Goal: Register for event/course

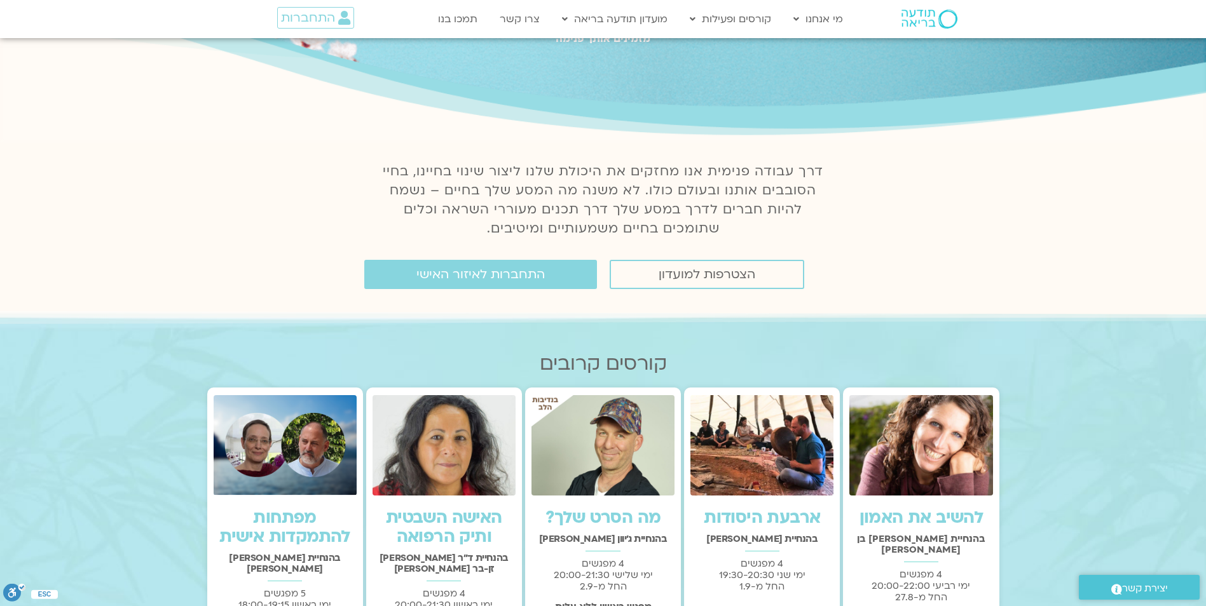
scroll to position [127, 0]
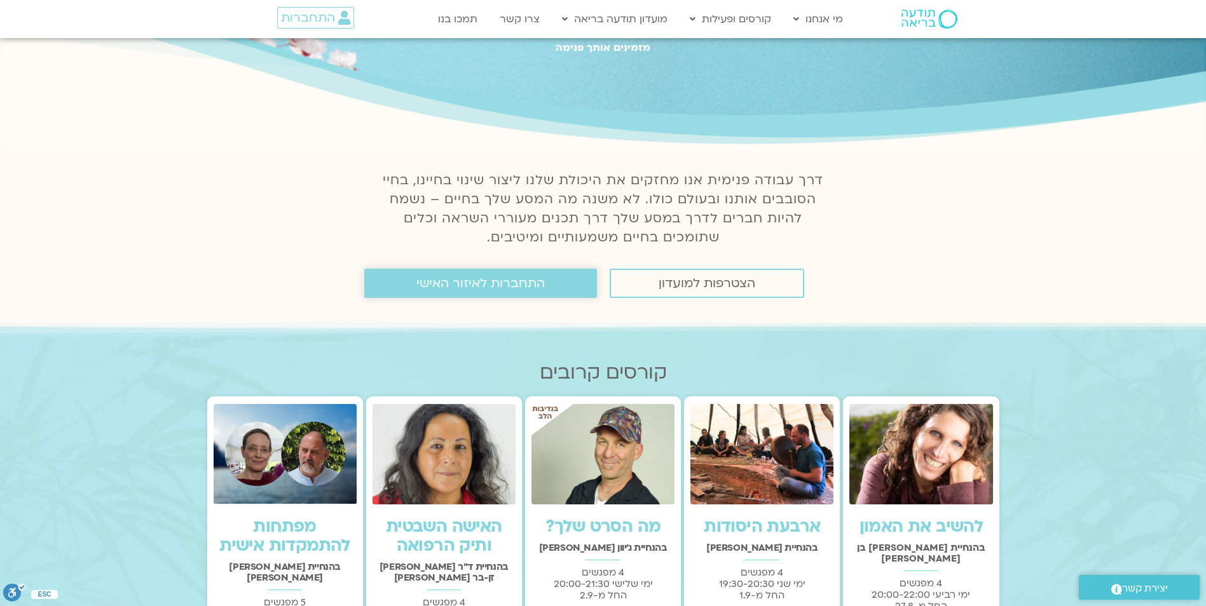
click at [522, 285] on span "התחברות לאיזור האישי" at bounding box center [480, 283] width 128 height 14
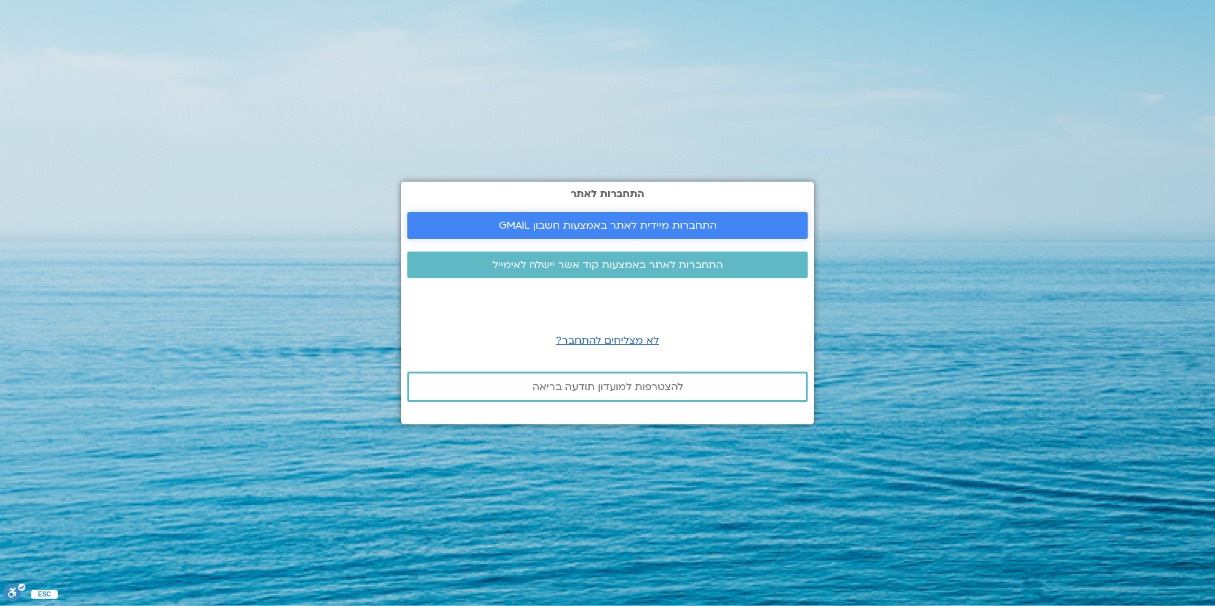
click at [650, 226] on span "התחברות מיידית לאתר באמצעות חשבון GMAIL" at bounding box center [608, 225] width 218 height 11
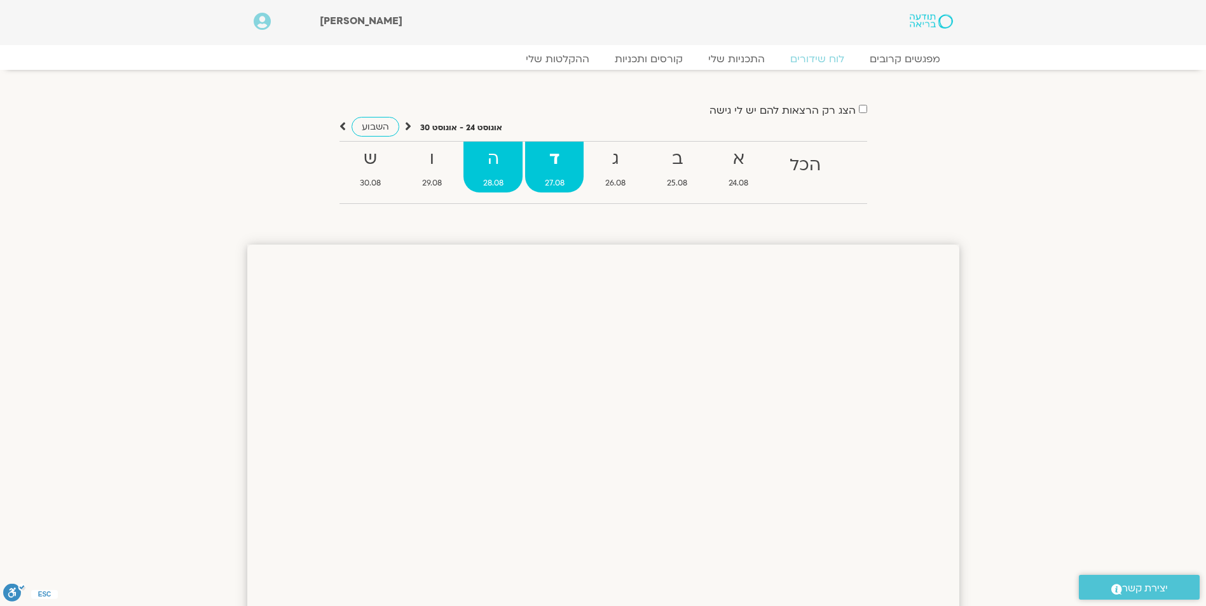
click at [495, 163] on strong "ה" at bounding box center [492, 159] width 59 height 29
click at [622, 161] on strong "ג" at bounding box center [615, 159] width 59 height 29
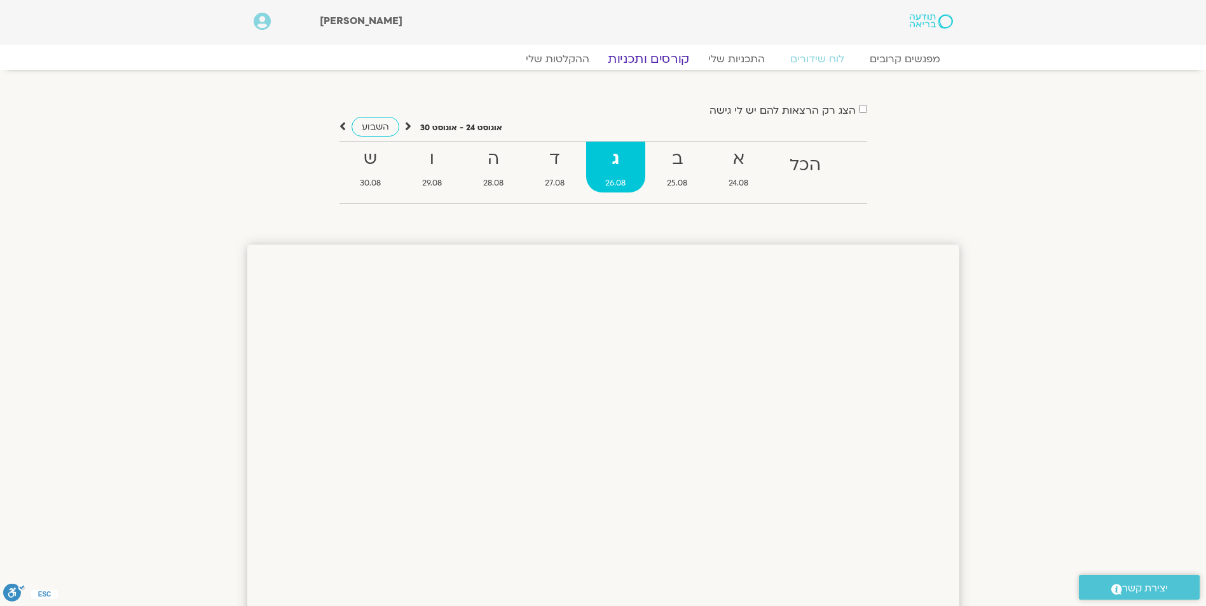
click at [693, 57] on link "קורסים ותכניות" at bounding box center [648, 58] width 112 height 15
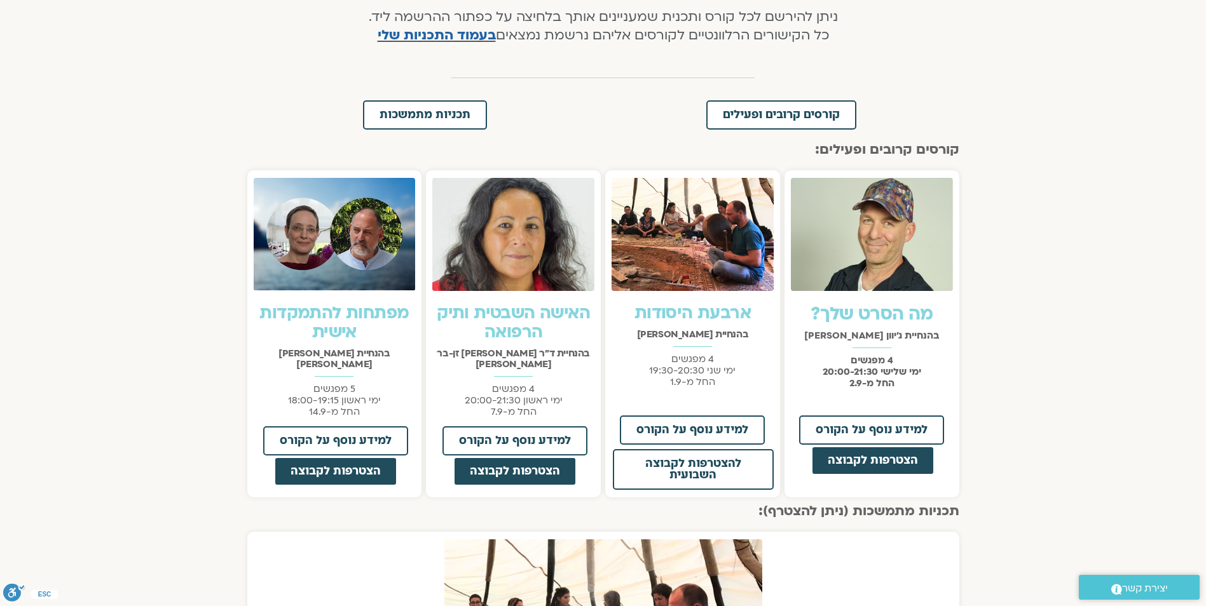
scroll to position [64, 0]
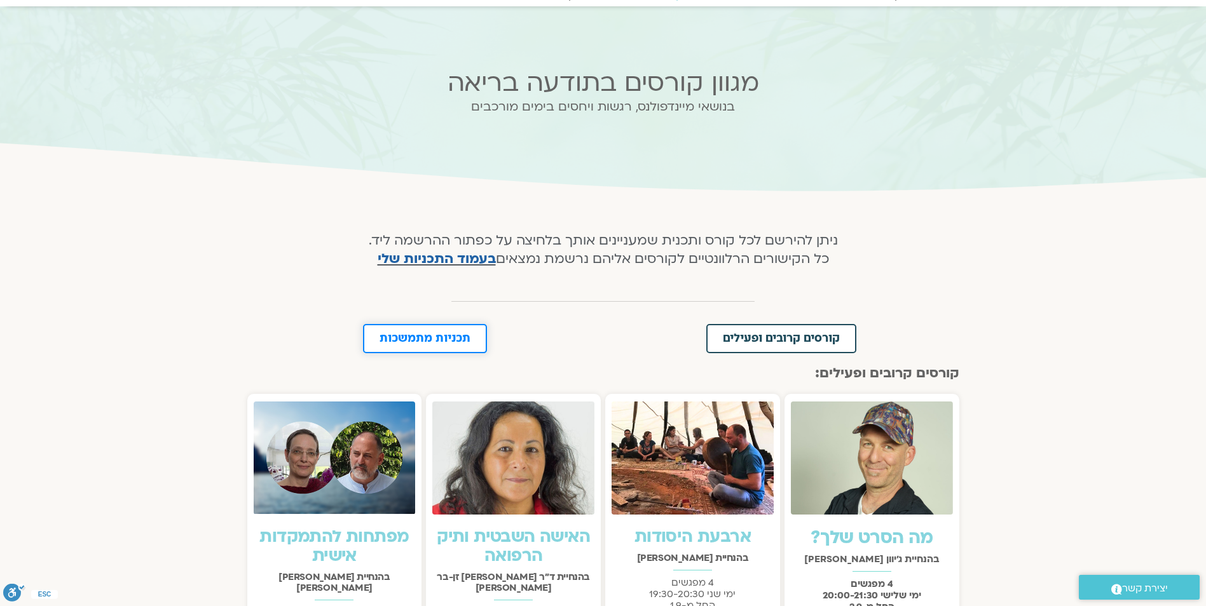
click at [418, 338] on span "תכניות מתמשכות" at bounding box center [424, 338] width 91 height 11
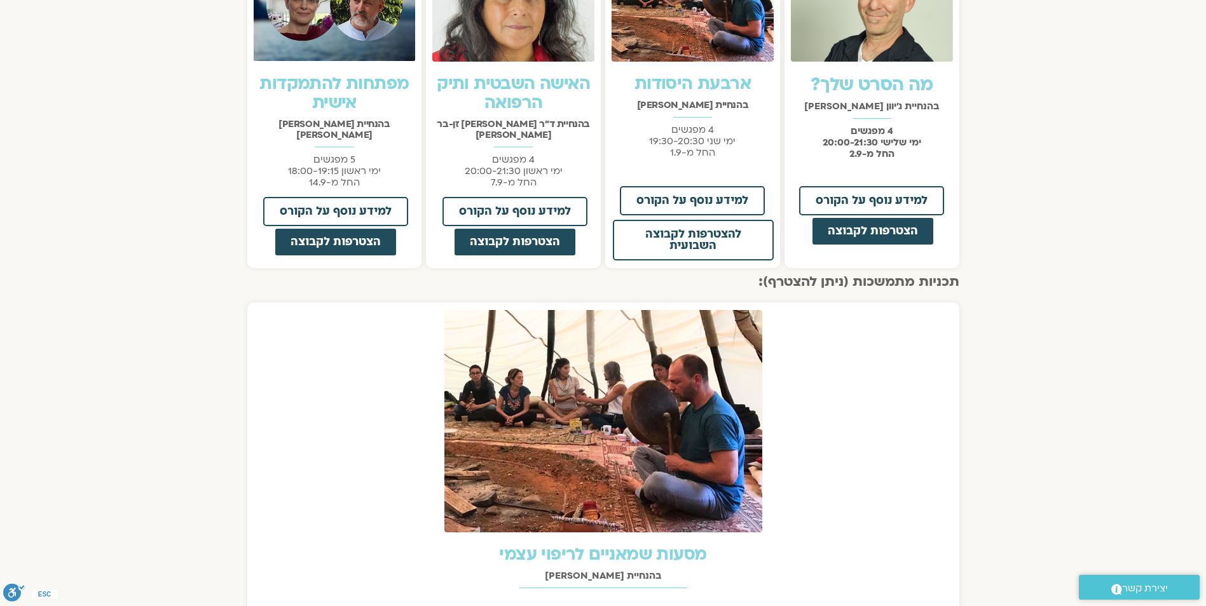
scroll to position [276, 0]
